Goal: Information Seeking & Learning: Understand process/instructions

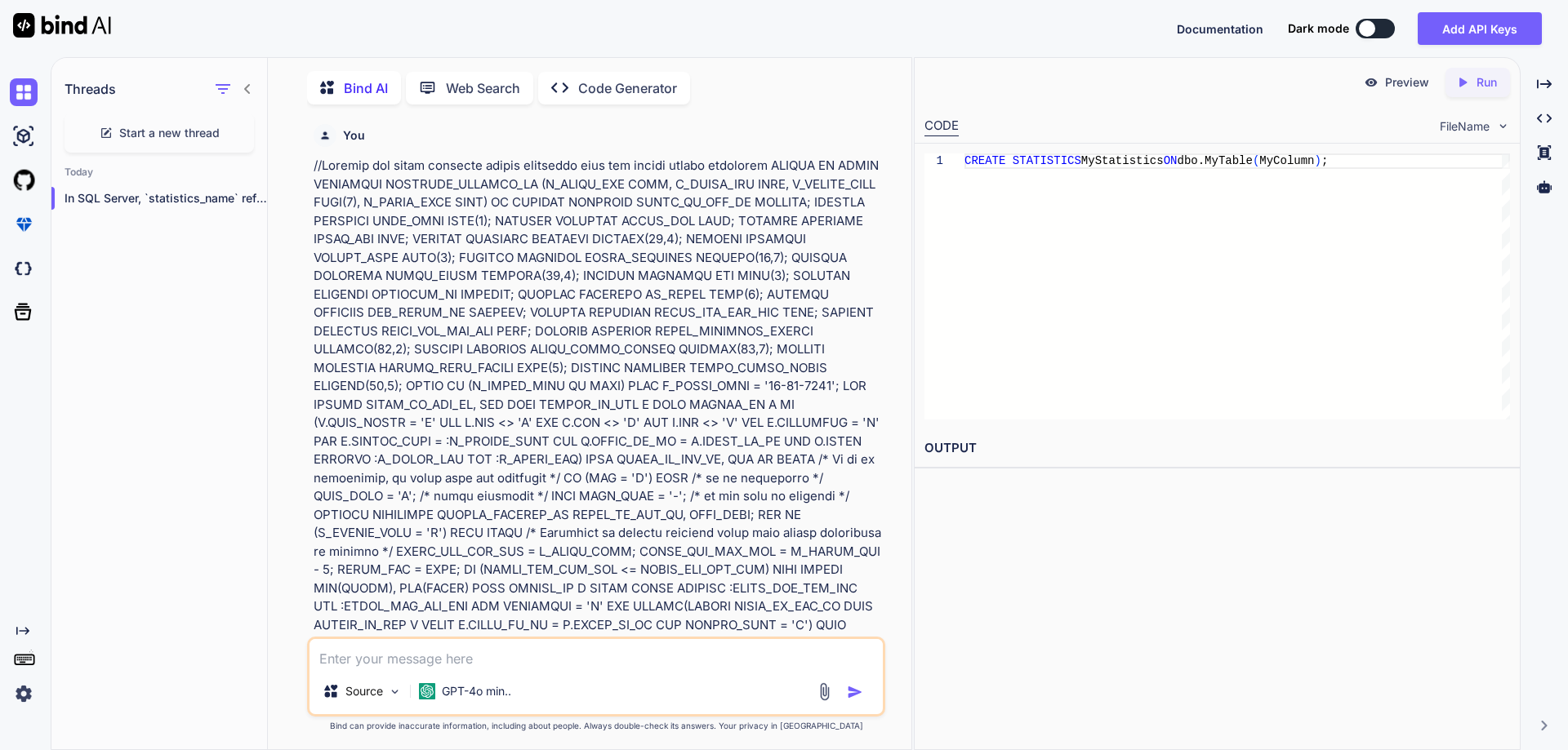
scroll to position [16421, 0]
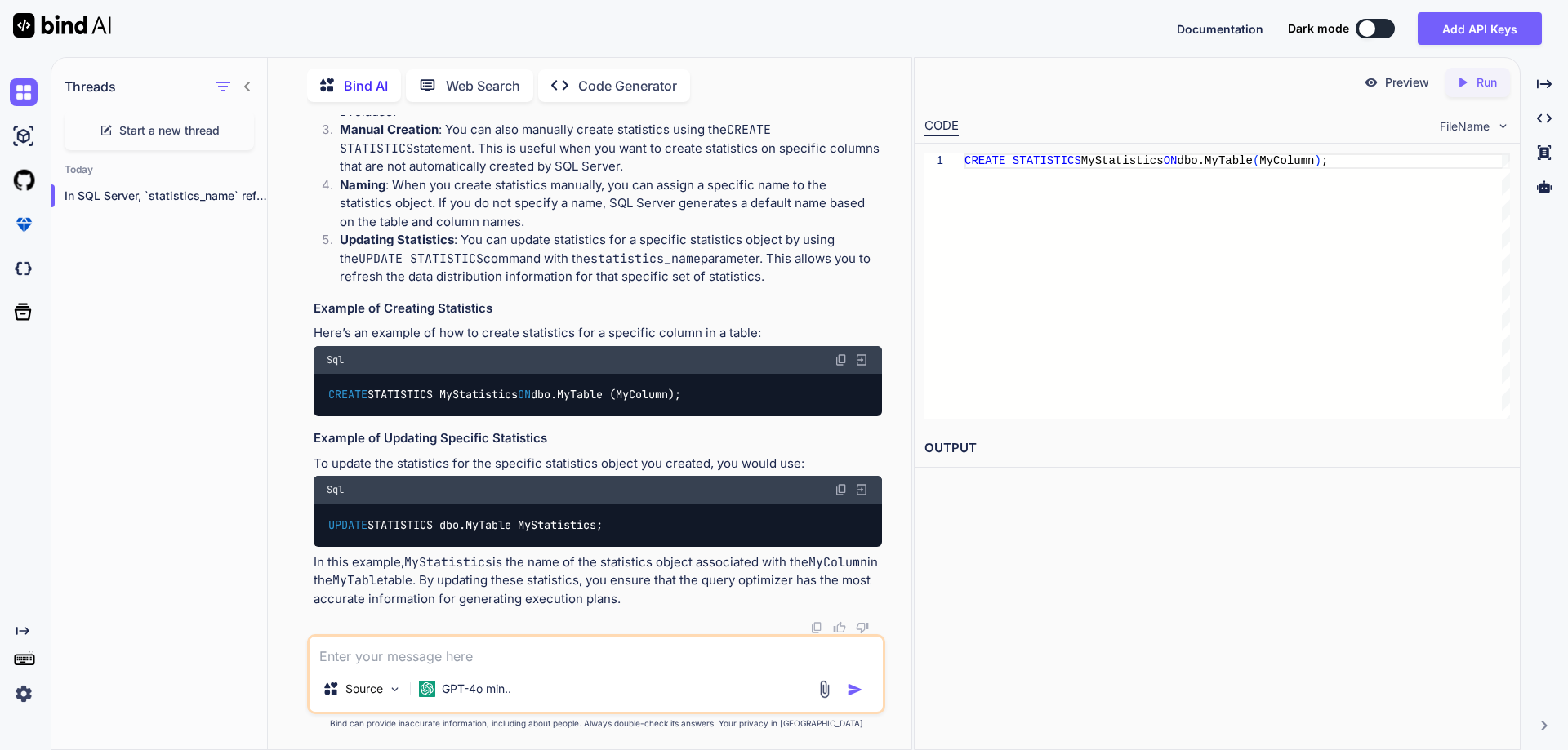
click at [454, 660] on textarea at bounding box center [596, 651] width 574 height 30
click at [513, 657] on textarea at bounding box center [596, 651] width 574 height 30
click at [548, 660] on textarea at bounding box center [596, 651] width 574 height 30
paste textarea "delete the transaction log data from the sql server"
type textarea "delete the transaction log data from the sql server"
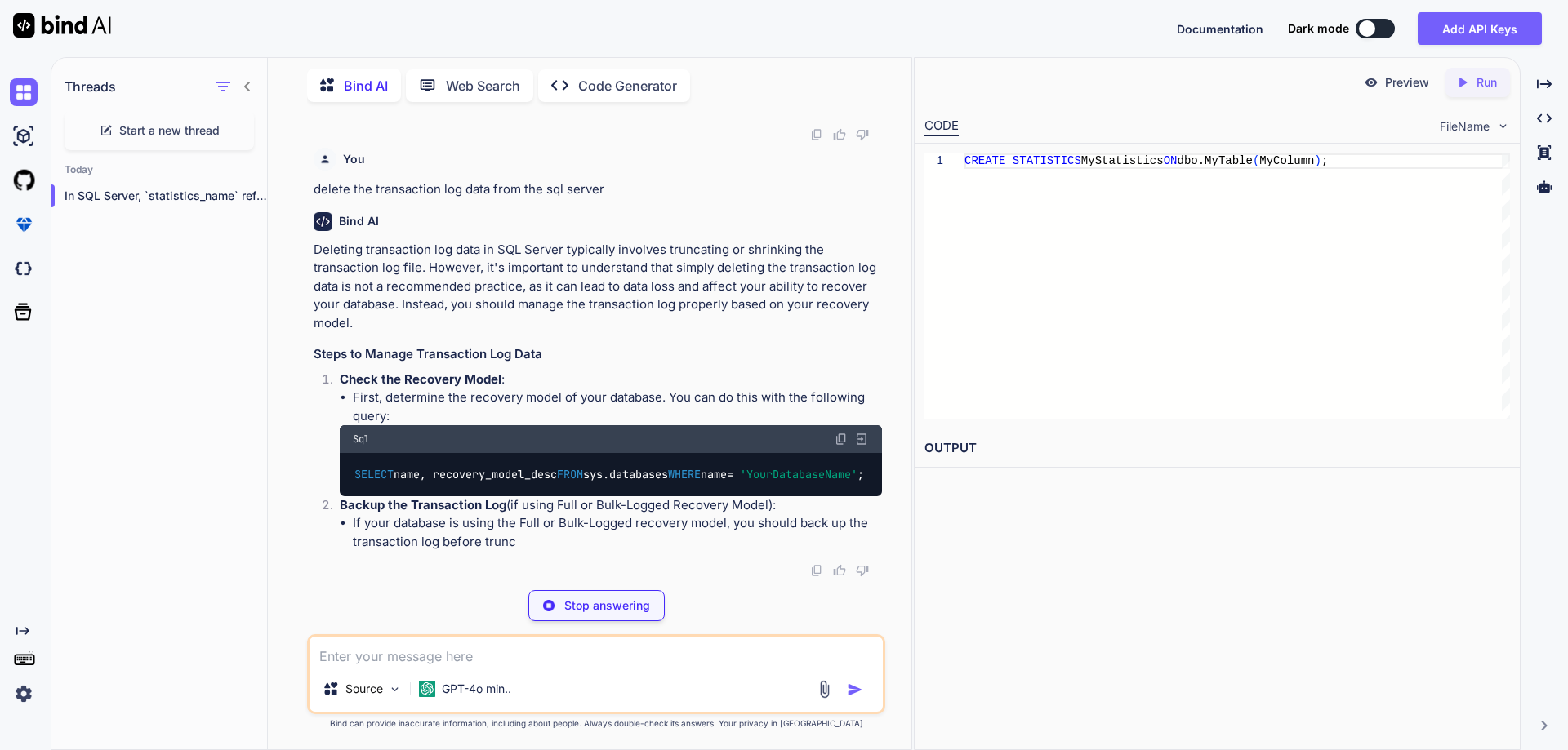
scroll to position [17836, 0]
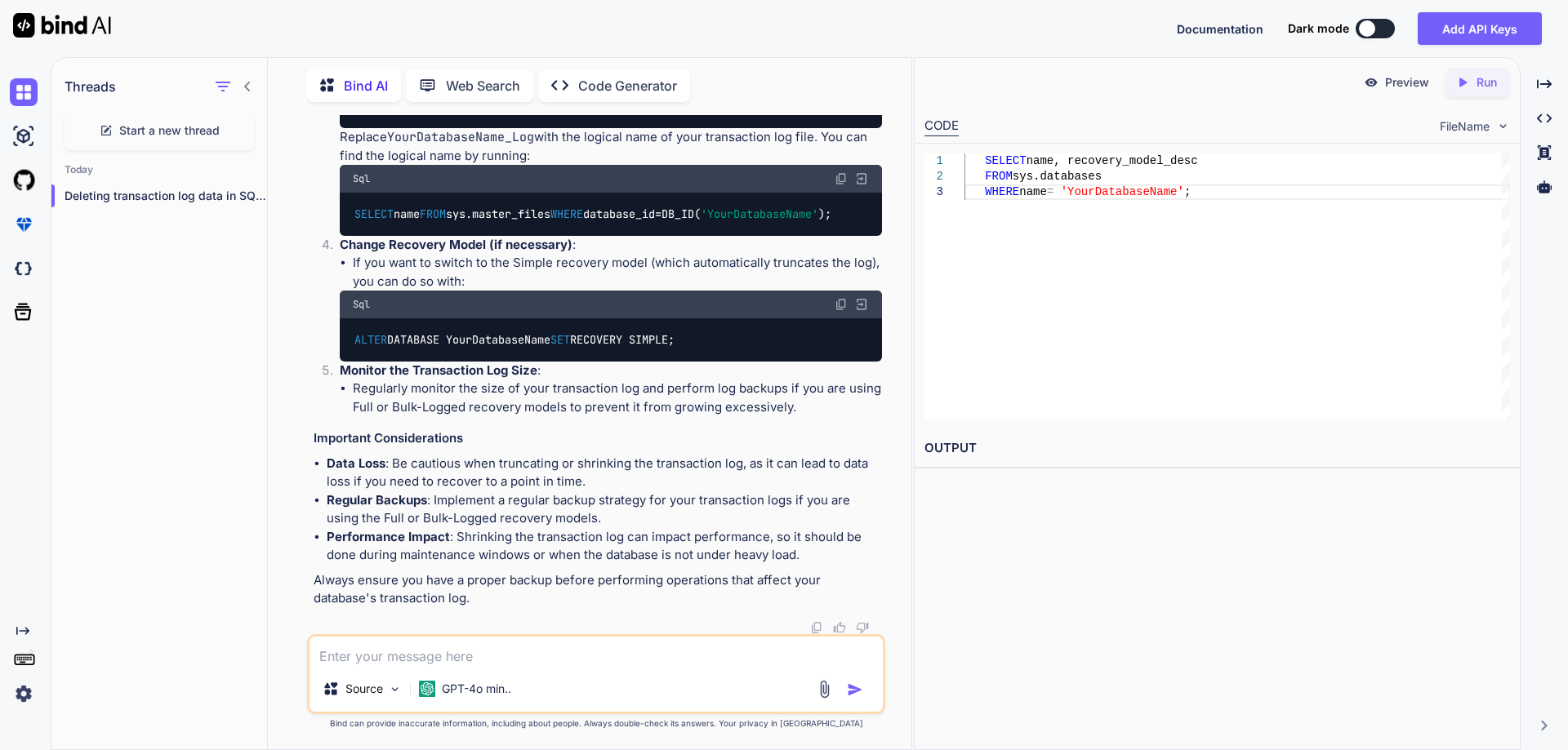
click at [419, 116] on code "DBCC SHRINKFILE (YourDatabaseName_Log, 1 );" at bounding box center [487, 108] width 270 height 17
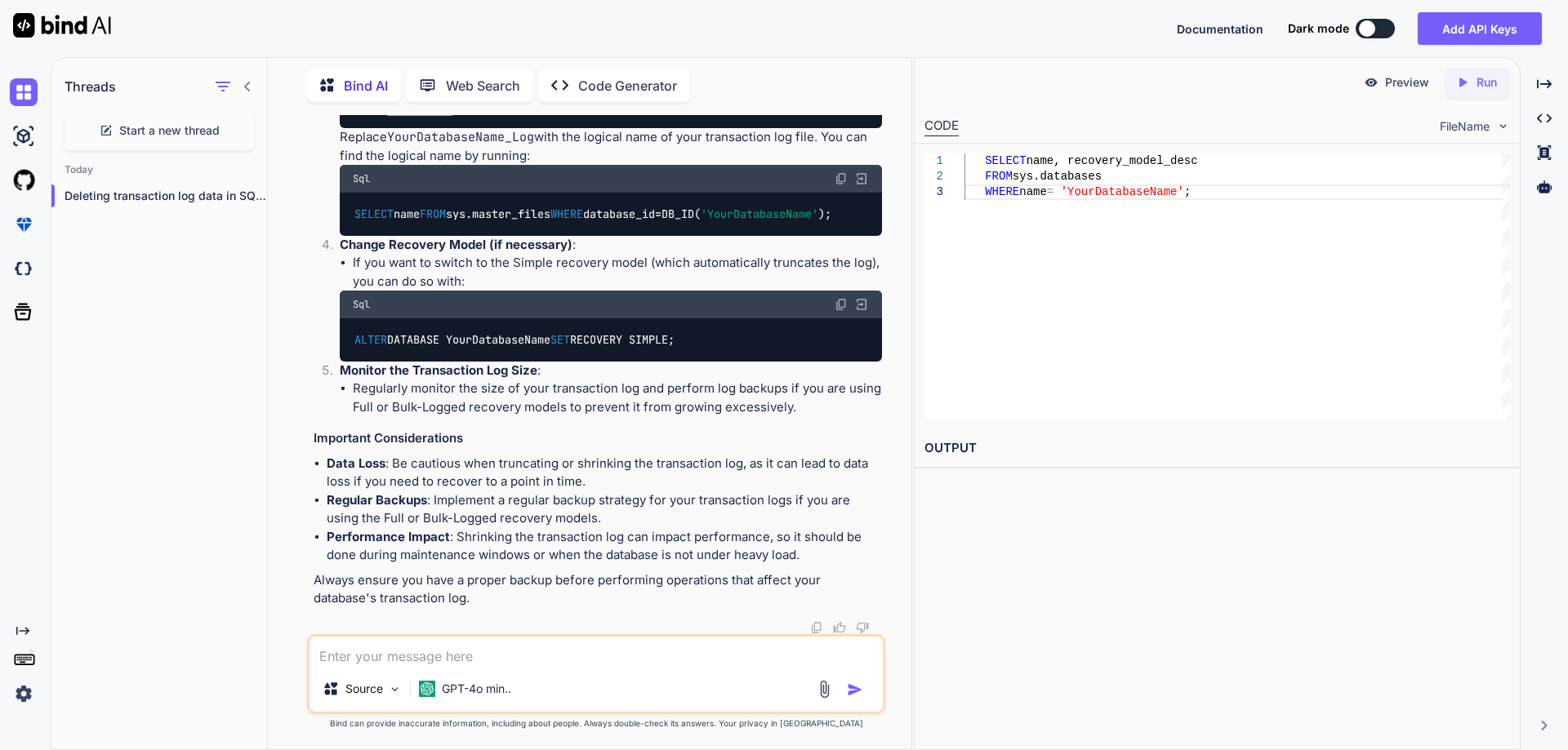
copy code "SHRINKFILE"
